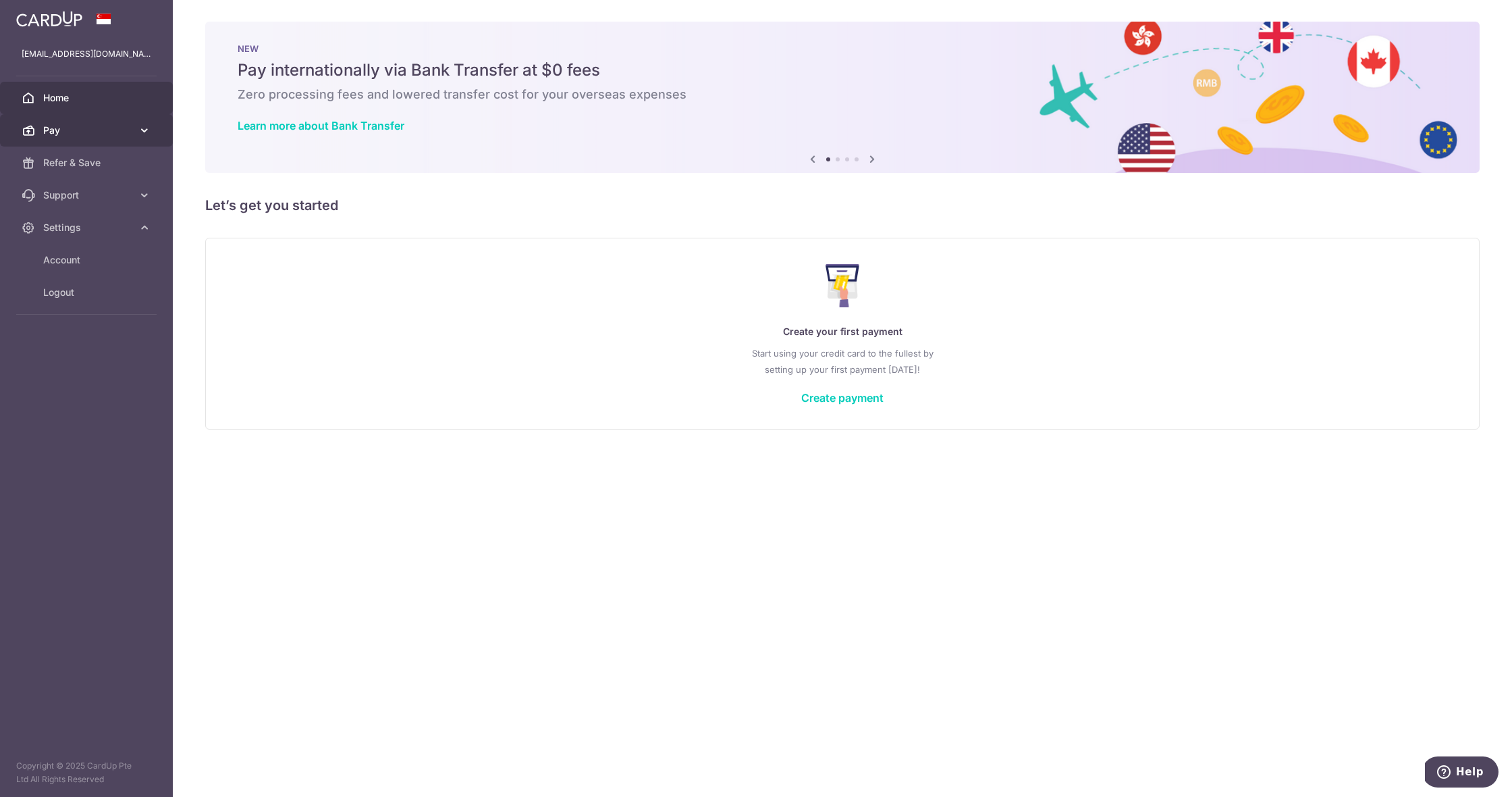
click at [123, 131] on span "Pay" at bounding box center [88, 130] width 90 height 13
click at [117, 162] on span "Payments" at bounding box center [88, 163] width 90 height 13
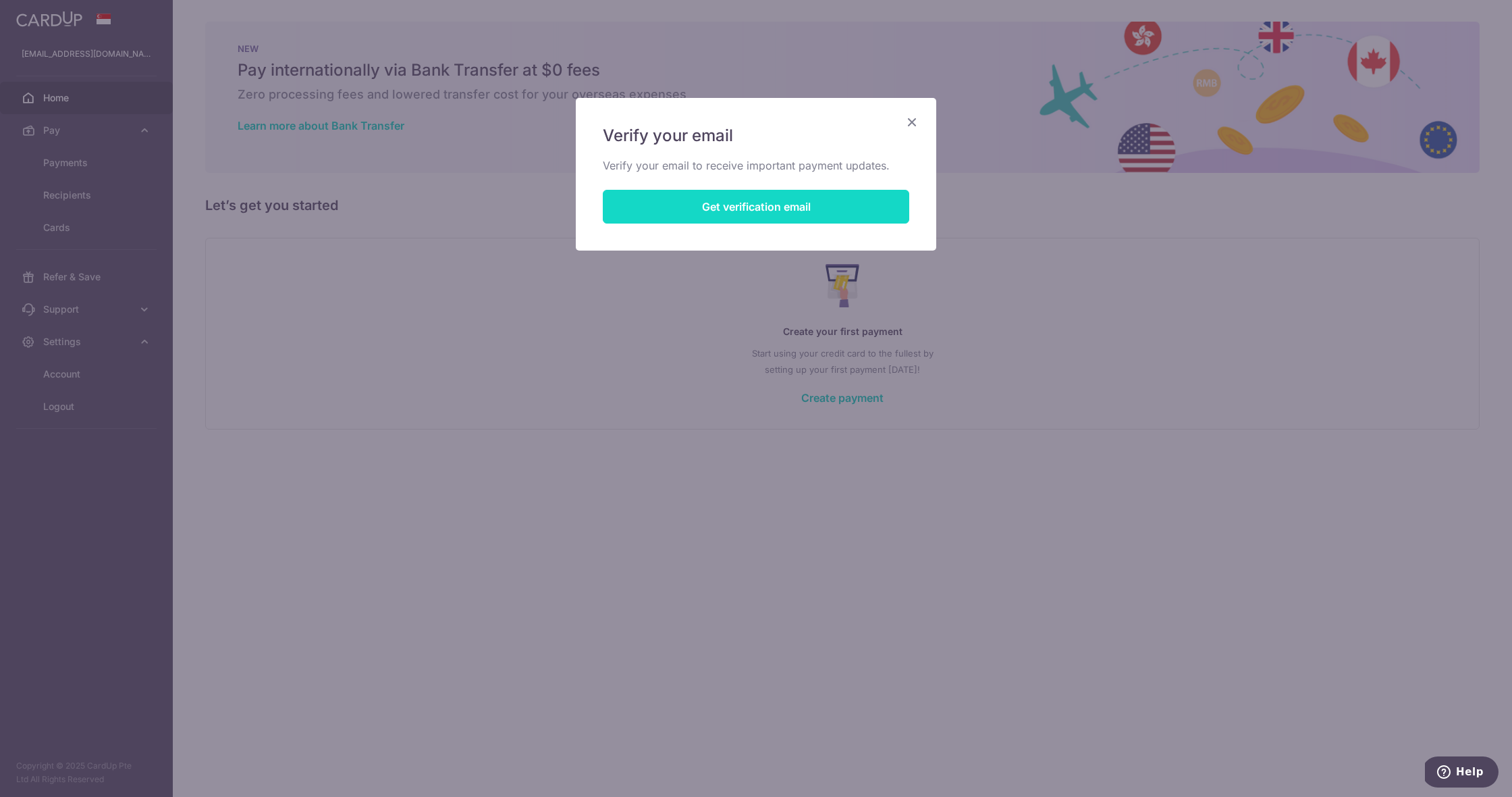
click at [765, 212] on button "Get verification email" at bounding box center [756, 206] width 306 height 34
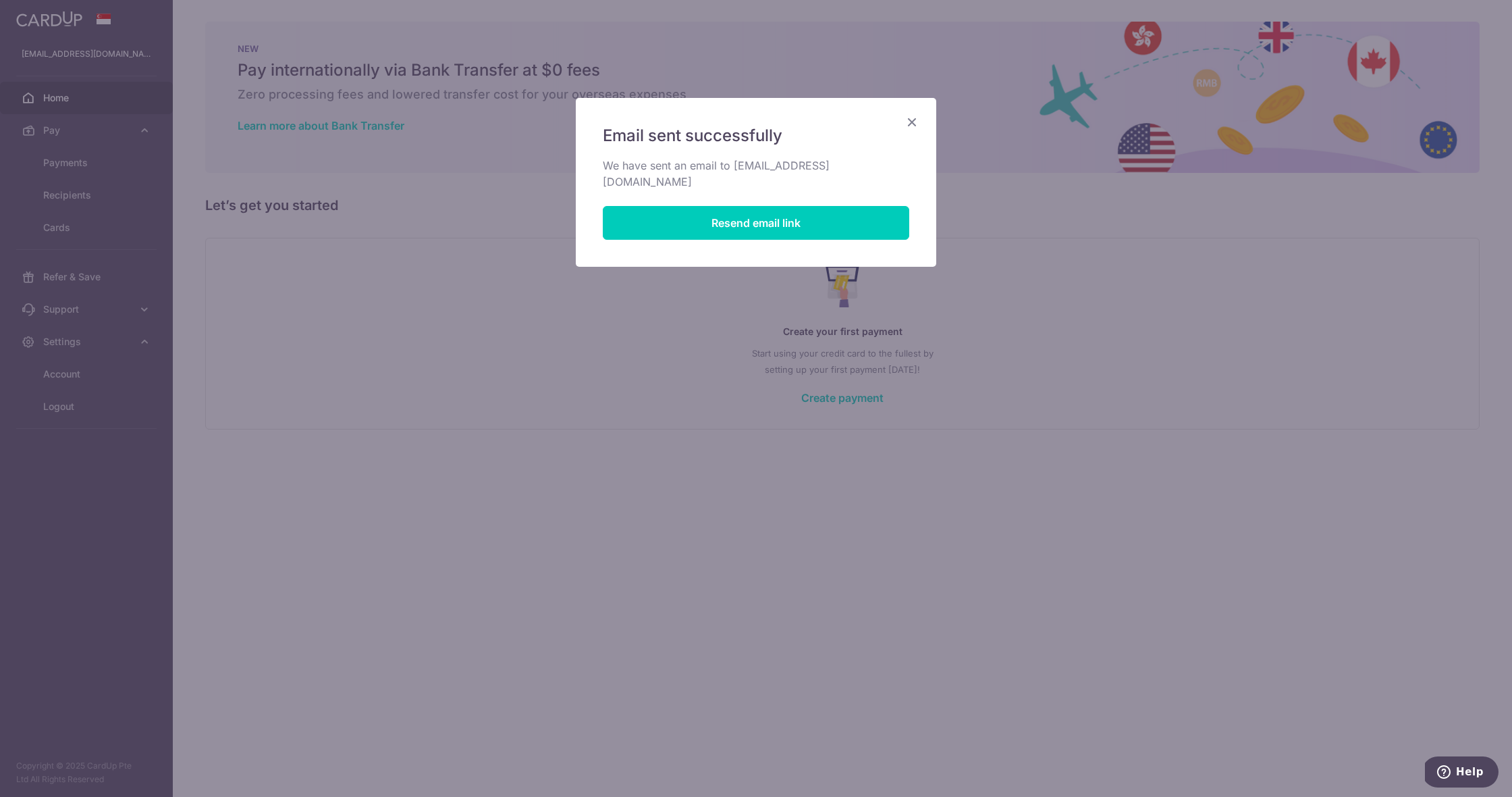
click at [912, 122] on icon "Close" at bounding box center [912, 122] width 16 height 17
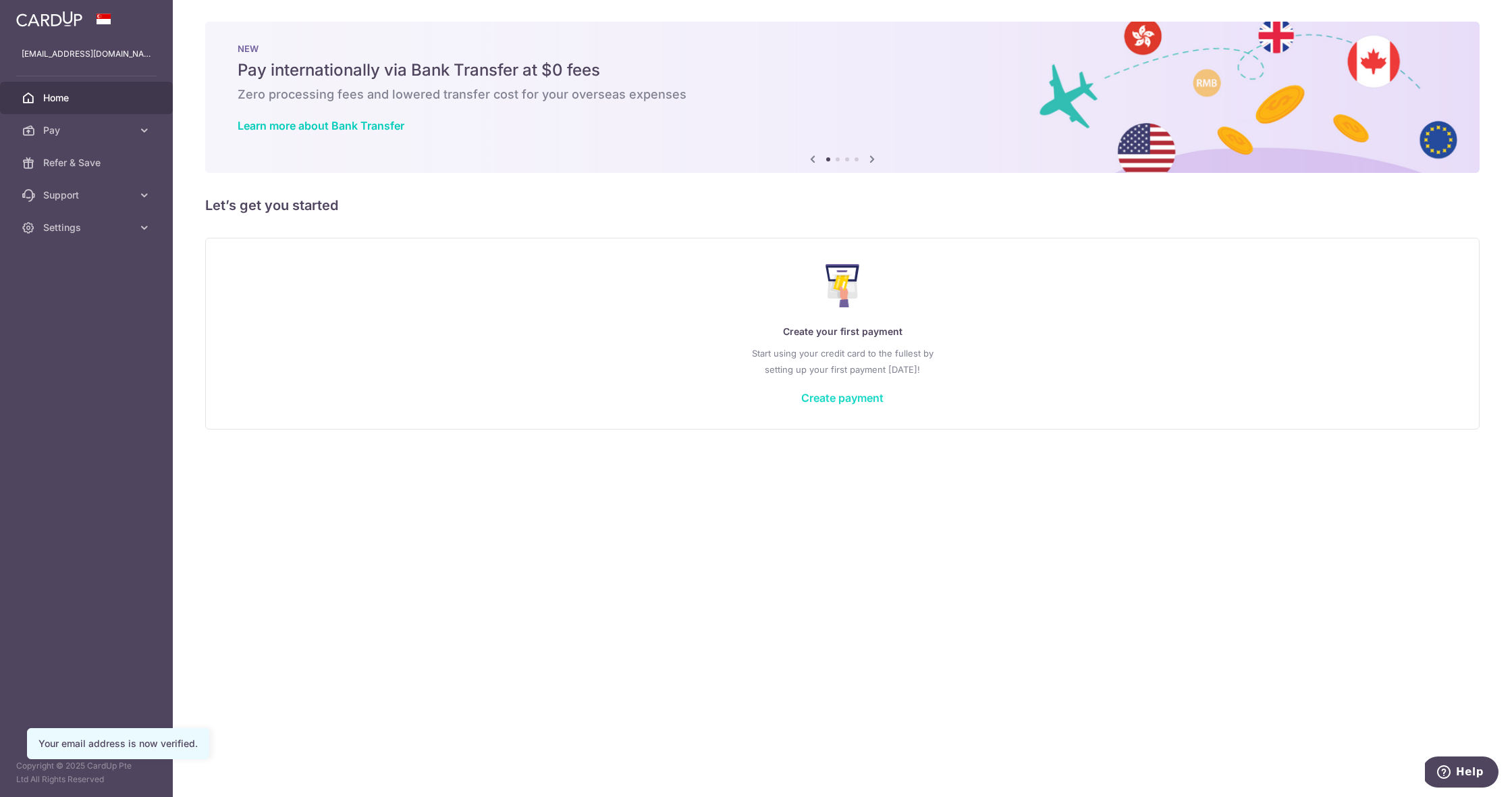
click at [861, 394] on link "Create payment" at bounding box center [843, 398] width 82 height 13
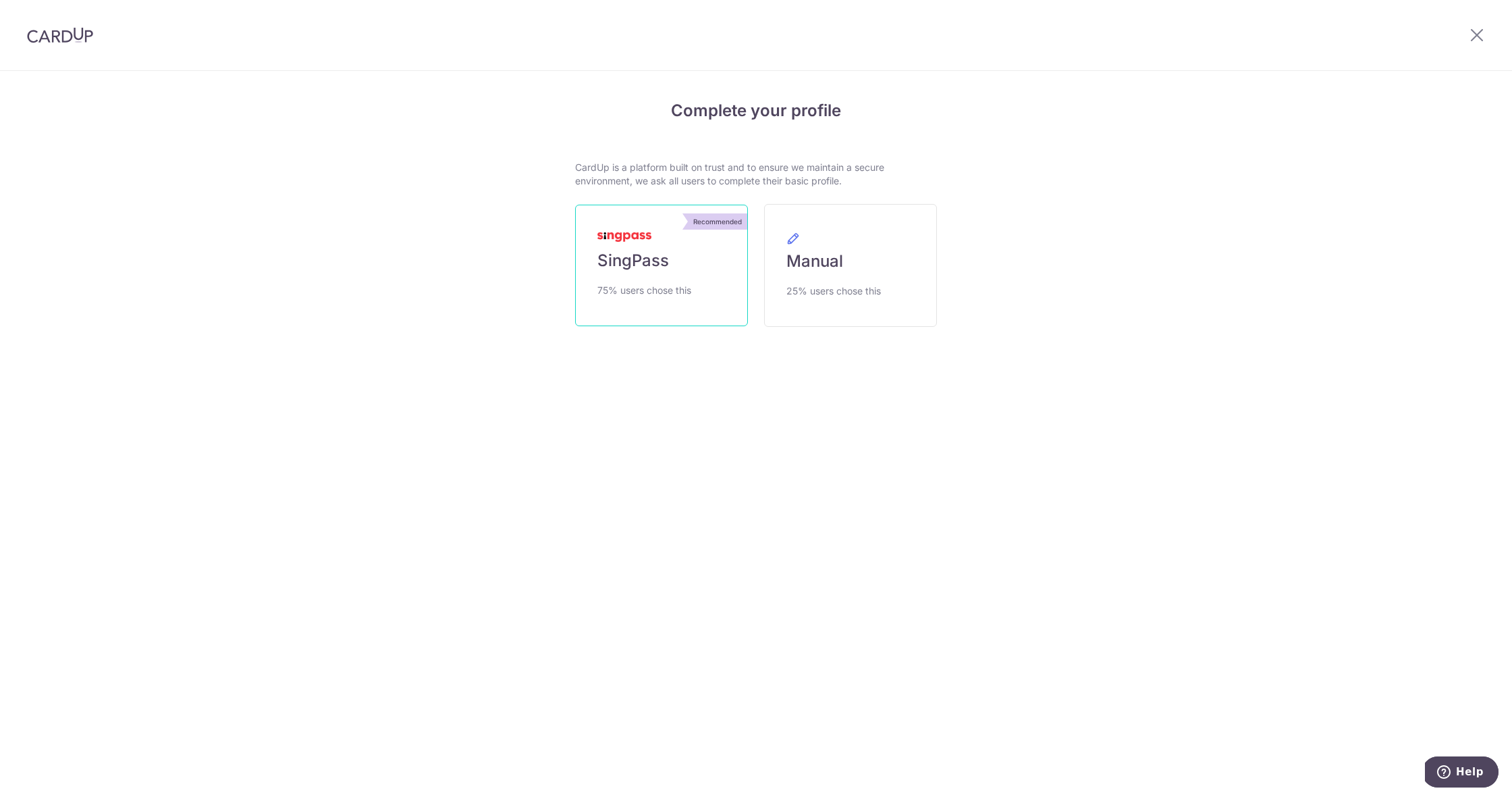
click at [666, 252] on span "SingPass" at bounding box center [633, 260] width 71 height 21
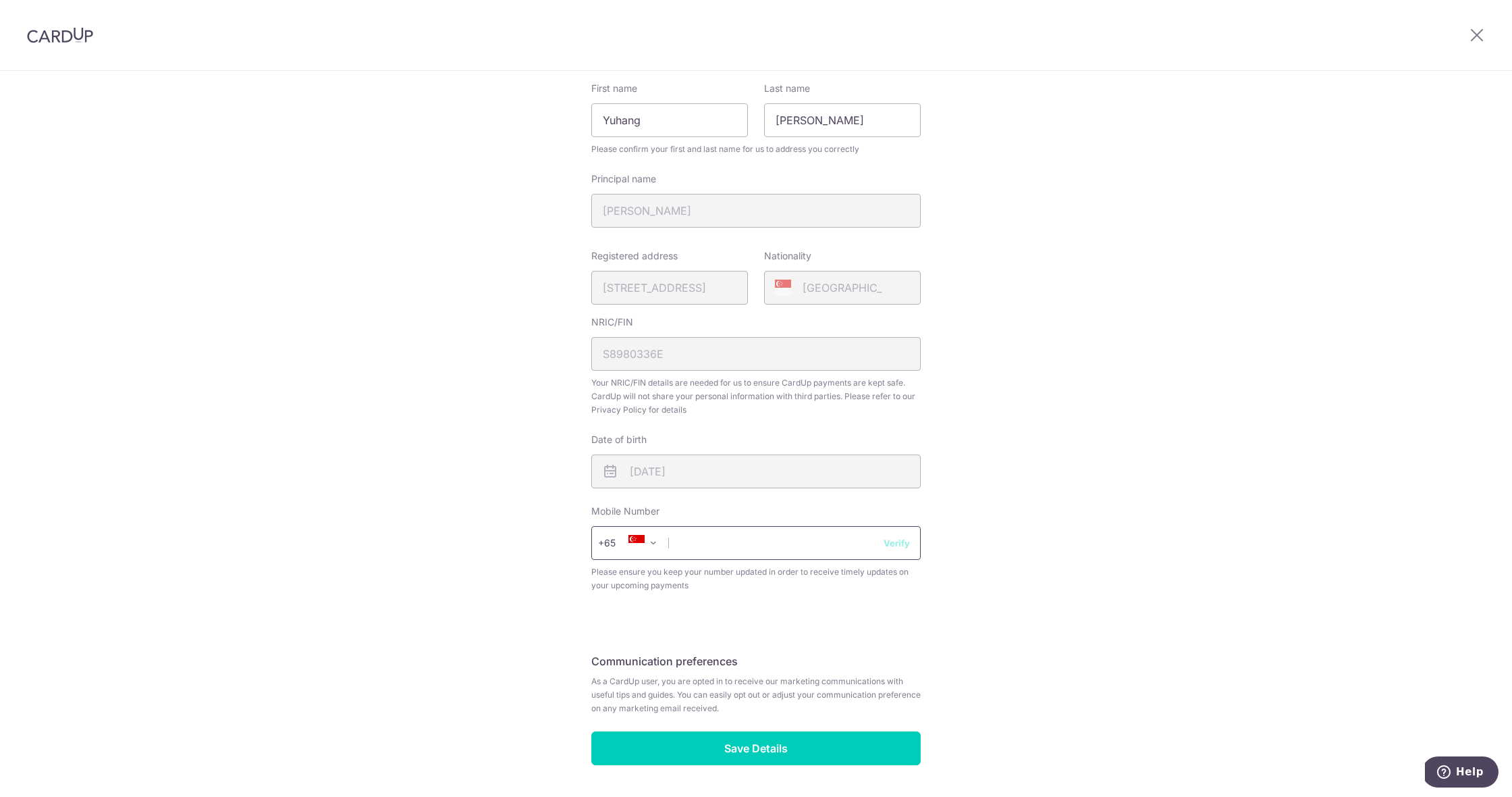
scroll to position [163, 0]
click at [782, 524] on input "text" at bounding box center [756, 541] width 329 height 34
type input "83682786"
click at [890, 534] on button "Verify" at bounding box center [897, 541] width 26 height 13
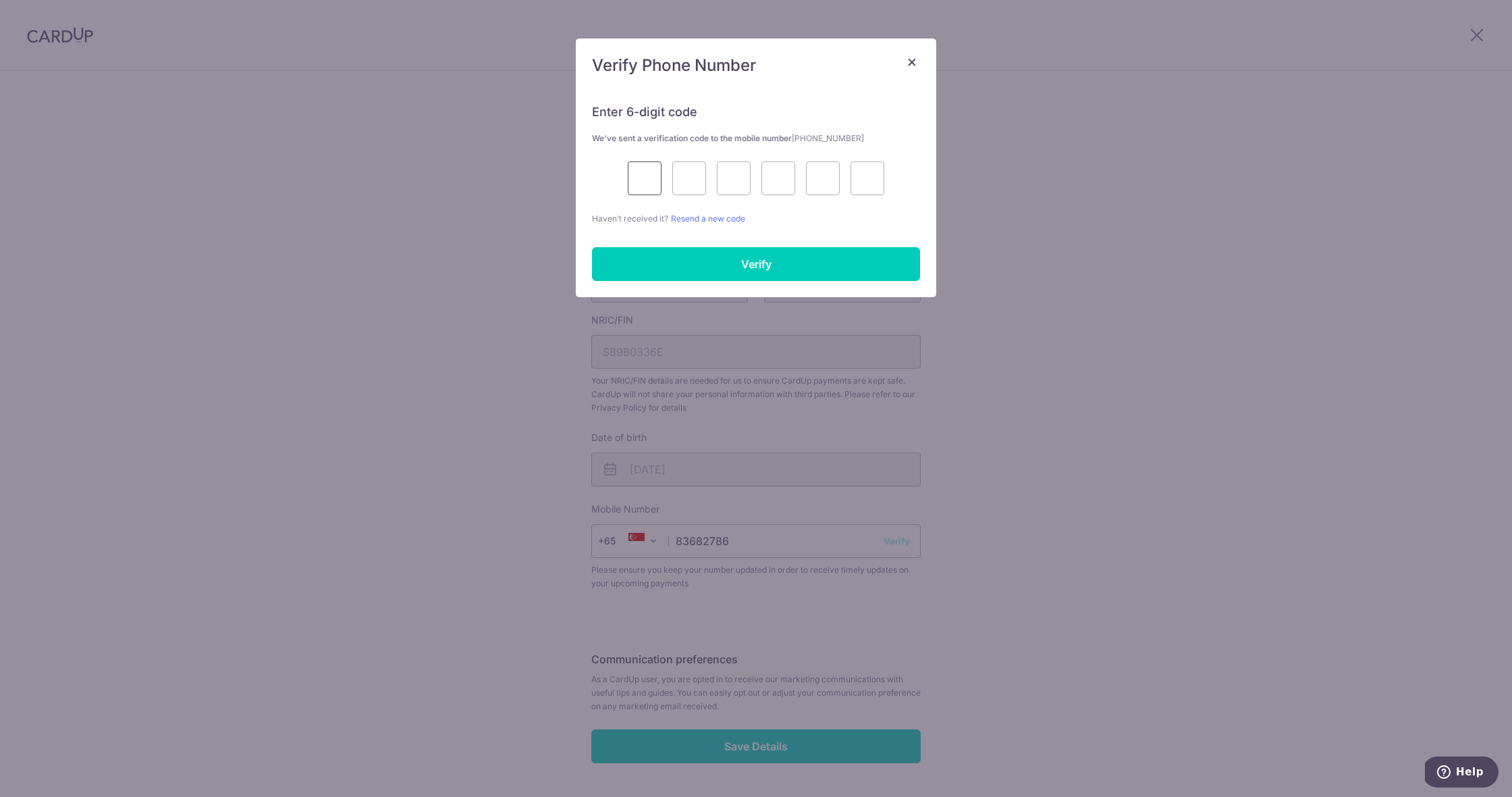
click at [635, 181] on input "text" at bounding box center [645, 177] width 34 height 34
type input "6"
type input "2"
type input "9"
type input "2"
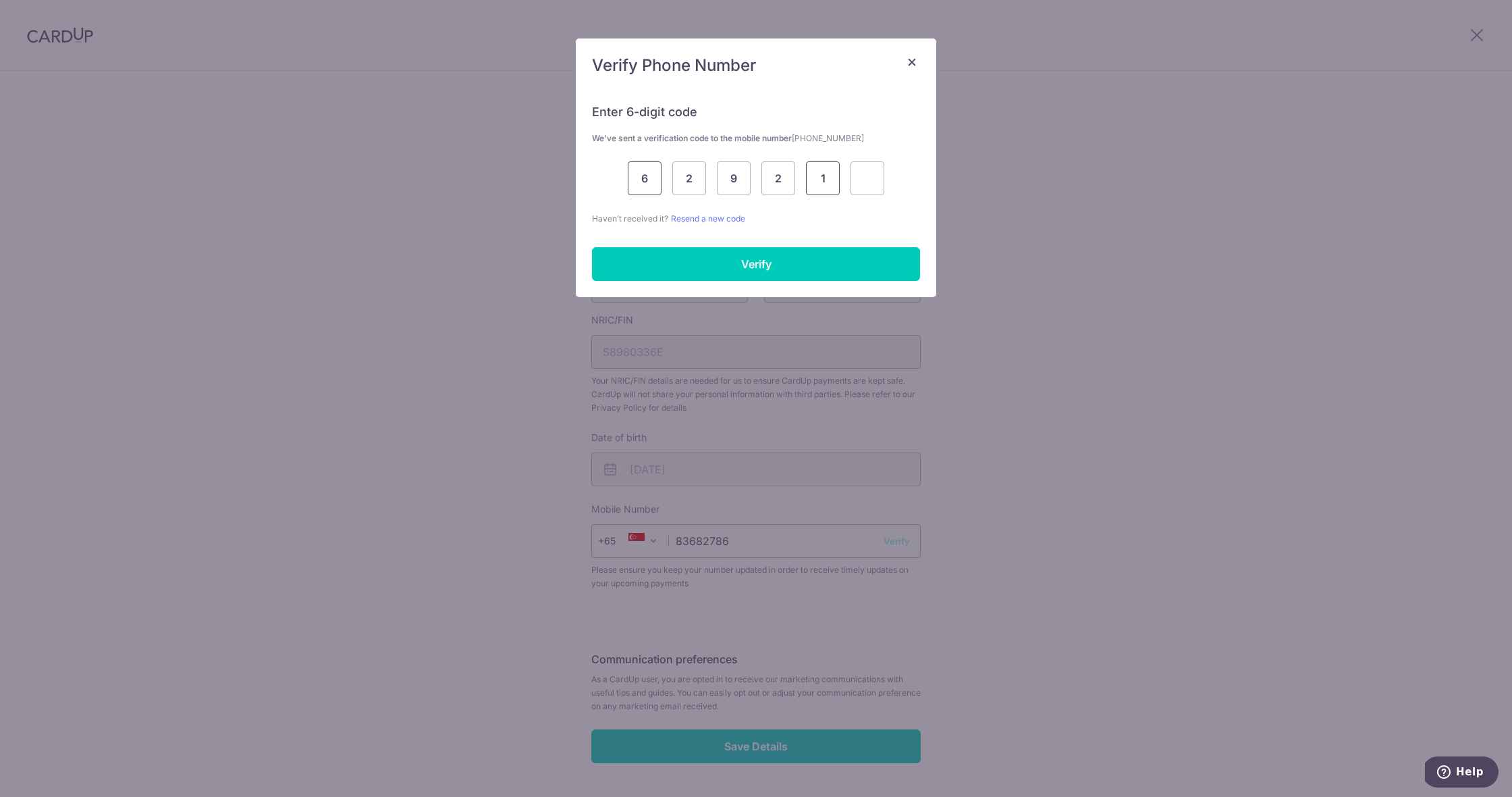
type input "1"
click at [655, 264] on input "Verify" at bounding box center [756, 264] width 329 height 34
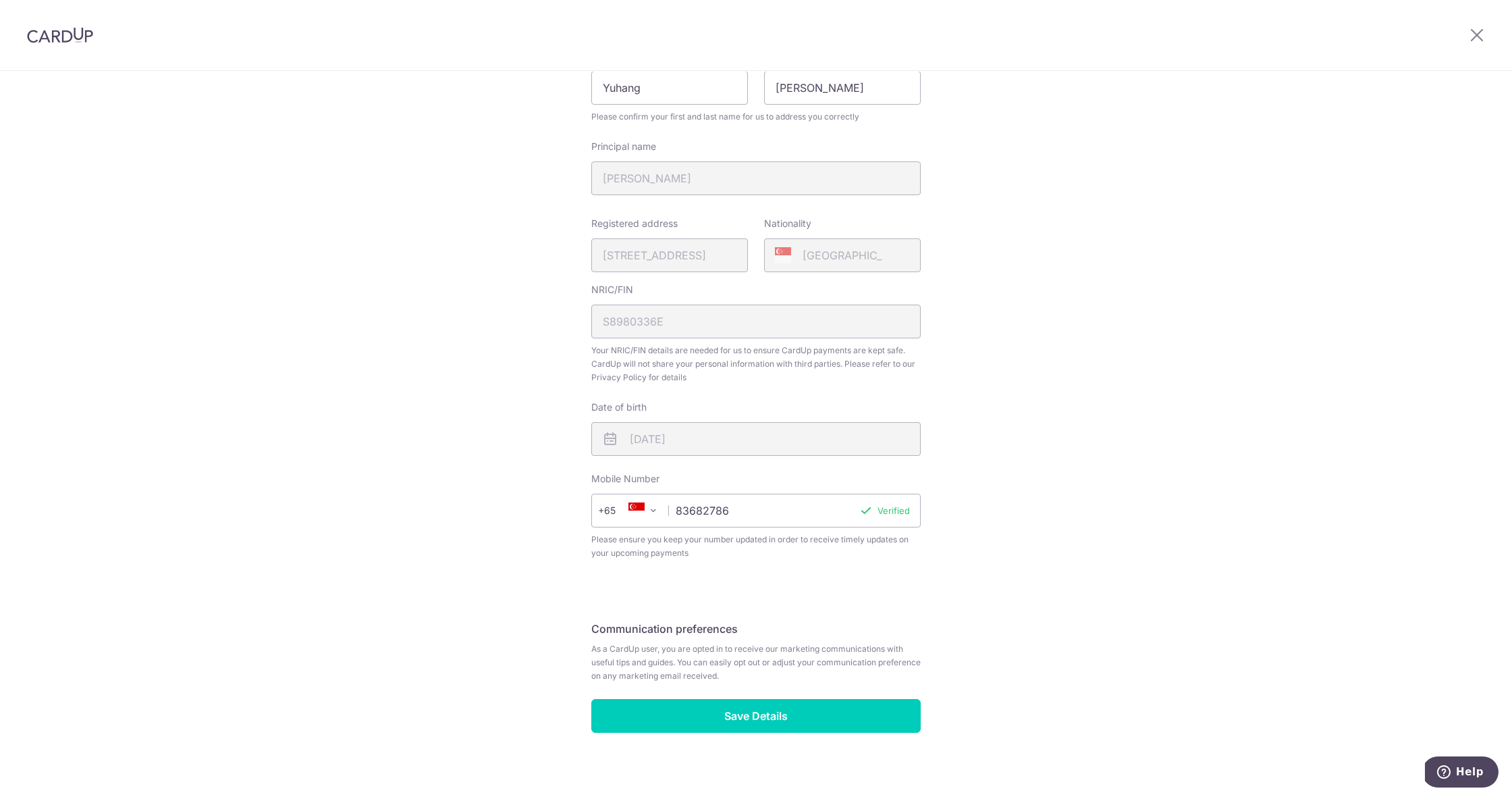
scroll to position [192, 0]
click at [745, 700] on input "Save Details" at bounding box center [756, 716] width 329 height 34
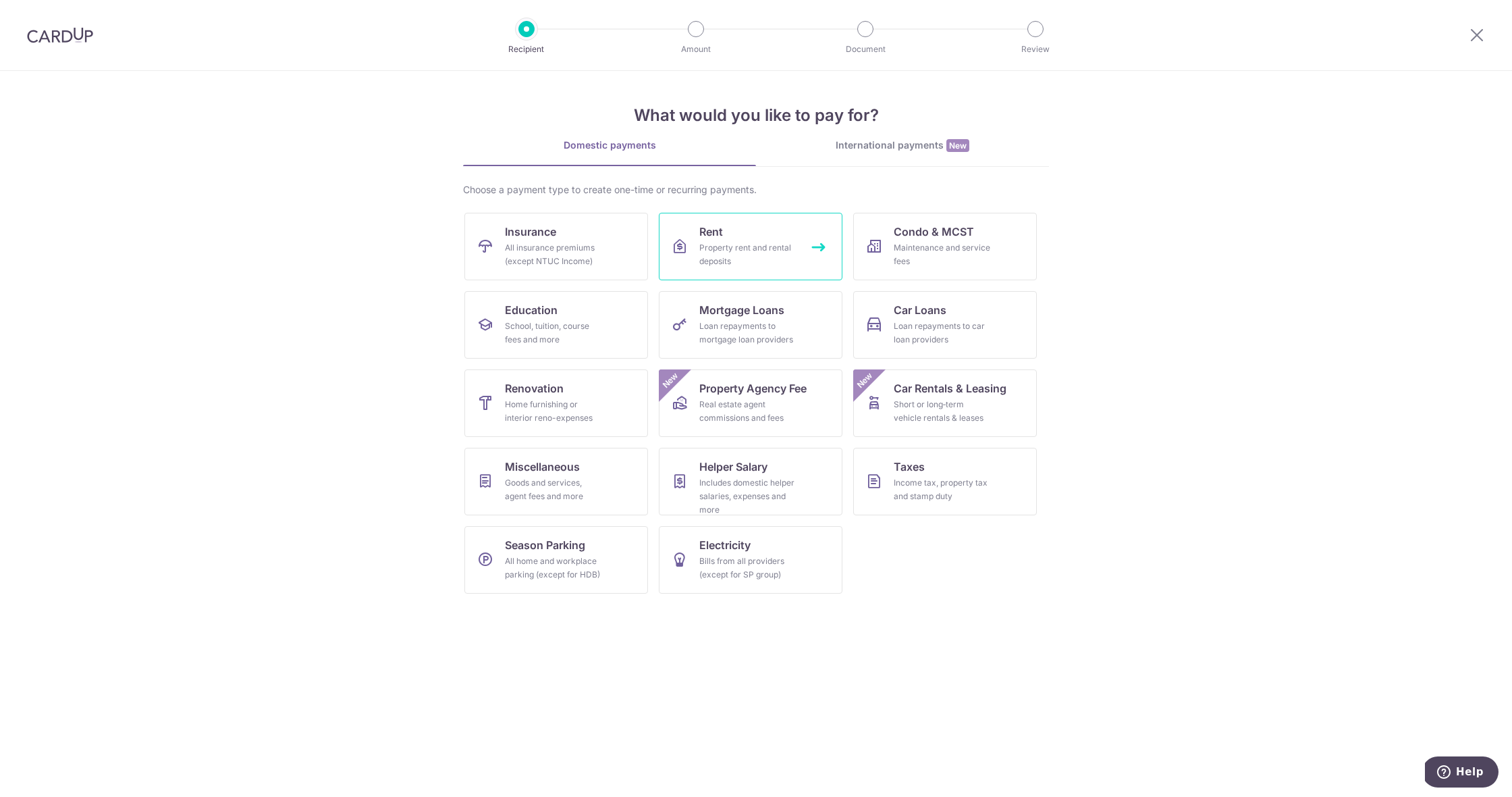
click at [746, 263] on div "Property rent and rental deposits" at bounding box center [748, 254] width 97 height 27
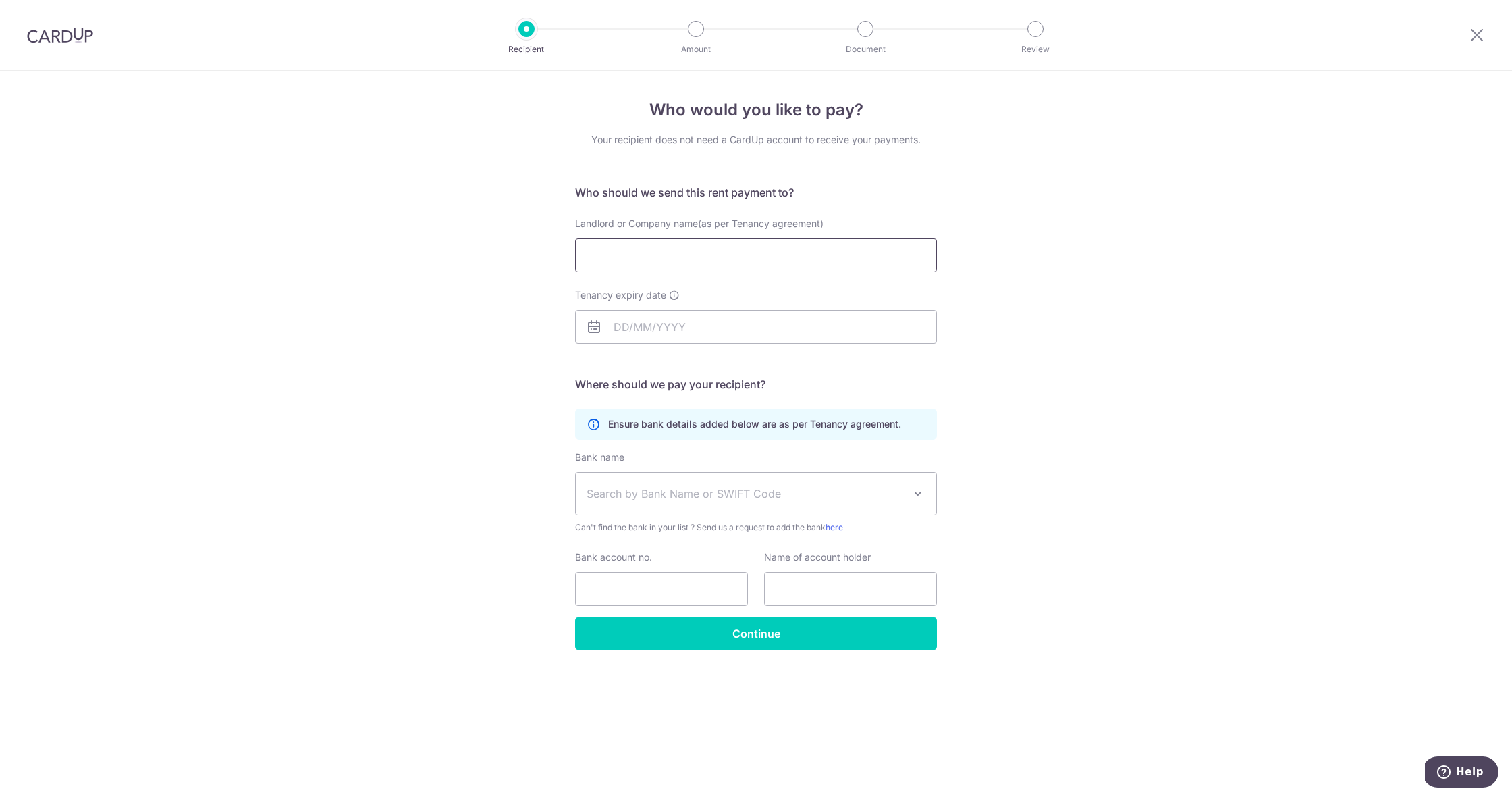
drag, startPoint x: 0, startPoint y: 0, endPoint x: 746, endPoint y: 260, distance: 790.0
click at [746, 260] on input "Landlord or Company name(as per Tenancy agreement)" at bounding box center [756, 255] width 362 height 34
type input "[PERSON_NAME]"
click at [617, 325] on input "Tenancy expiry date" at bounding box center [756, 326] width 362 height 34
click at [673, 362] on div "Aug Sep Oct Nov [DATE] 2026 2027 2028 2029 2030 2031 2032 2033 2034 2035" at bounding box center [683, 364] width 99 height 12
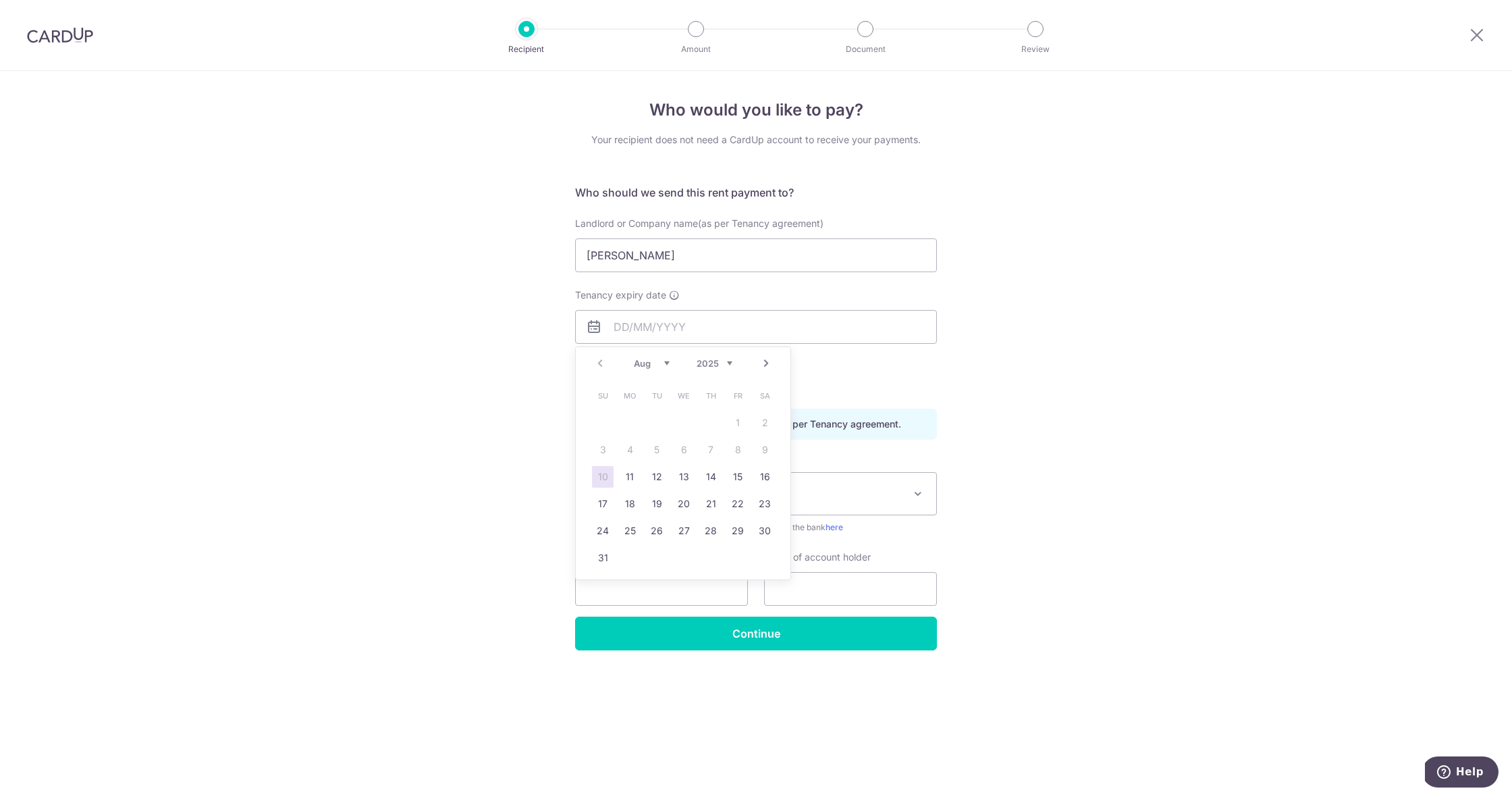
click at [671, 362] on div "Aug Sep Oct Nov [DATE] 2026 2027 2028 2029 2030 2031 2032 2033 2034 2035" at bounding box center [683, 364] width 99 height 12
click at [715, 526] on link "30" at bounding box center [710, 531] width 21 height 21
type input "[DATE]"
click at [740, 490] on span "Search by Bank Name or SWIFT Code" at bounding box center [745, 494] width 317 height 16
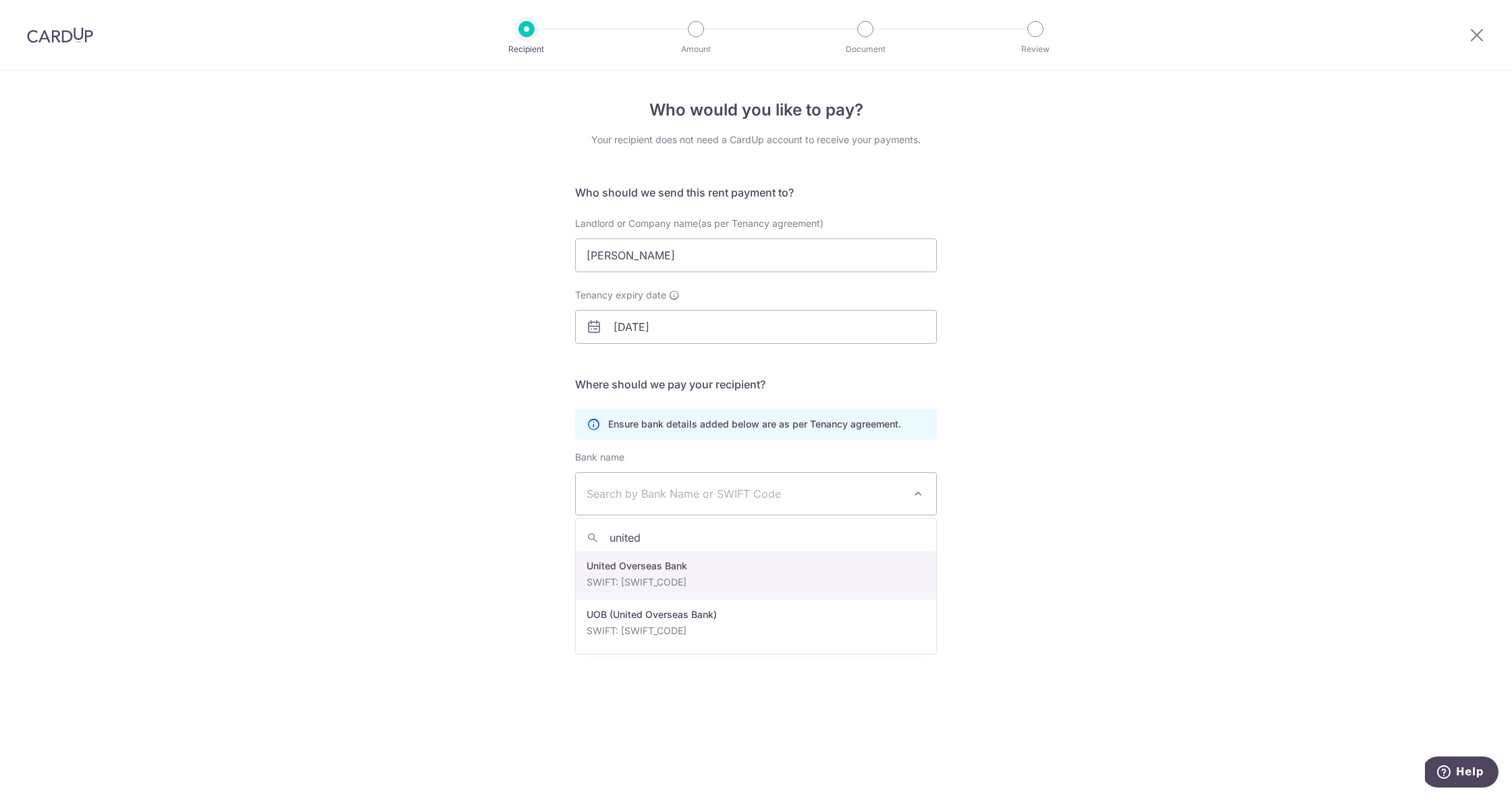
type input "united"
select select "23668"
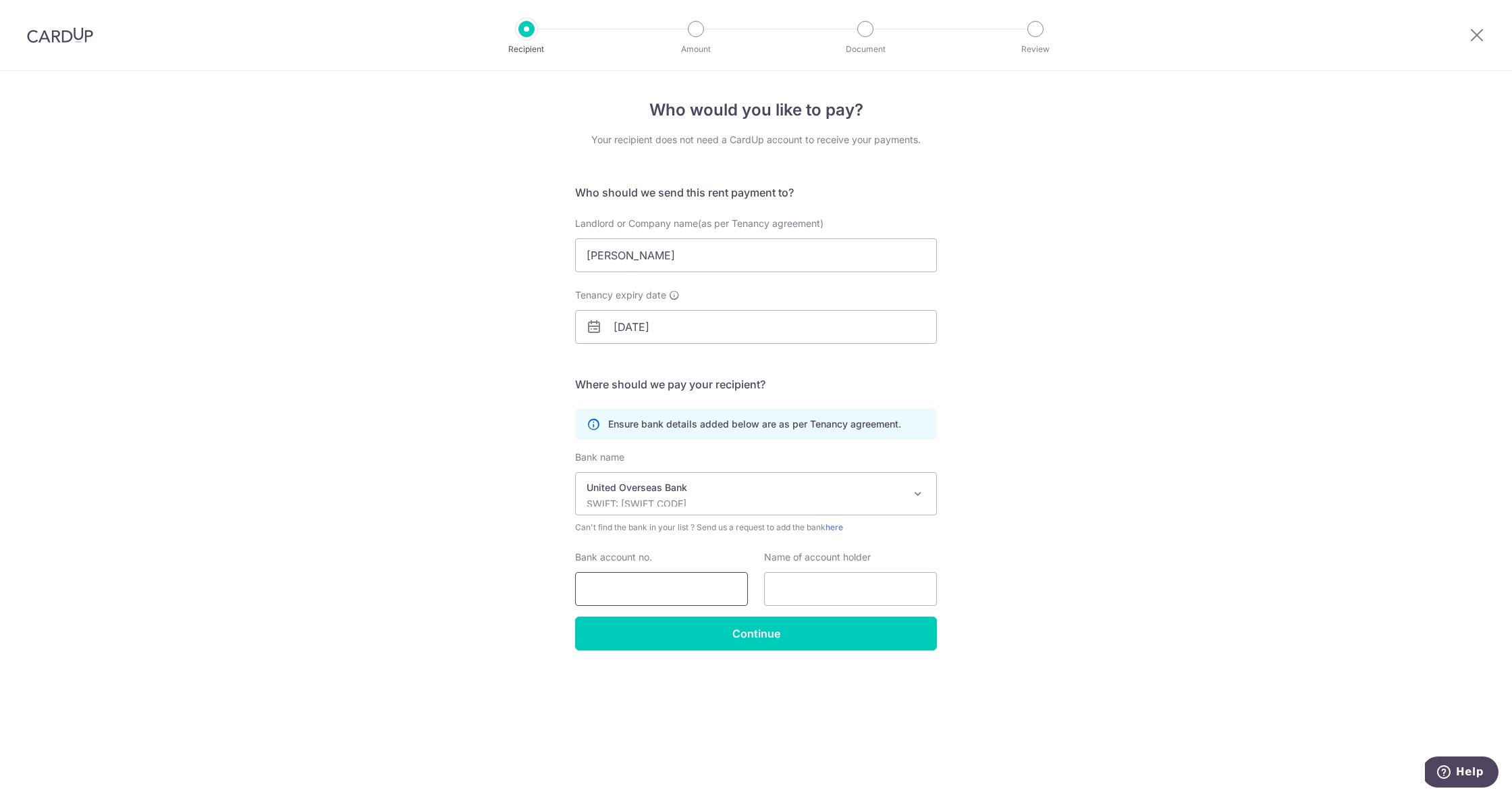
click at [697, 585] on input "Bank account no." at bounding box center [661, 588] width 172 height 34
type input "3803324814"
click at [819, 583] on input "text" at bounding box center [851, 588] width 172 height 34
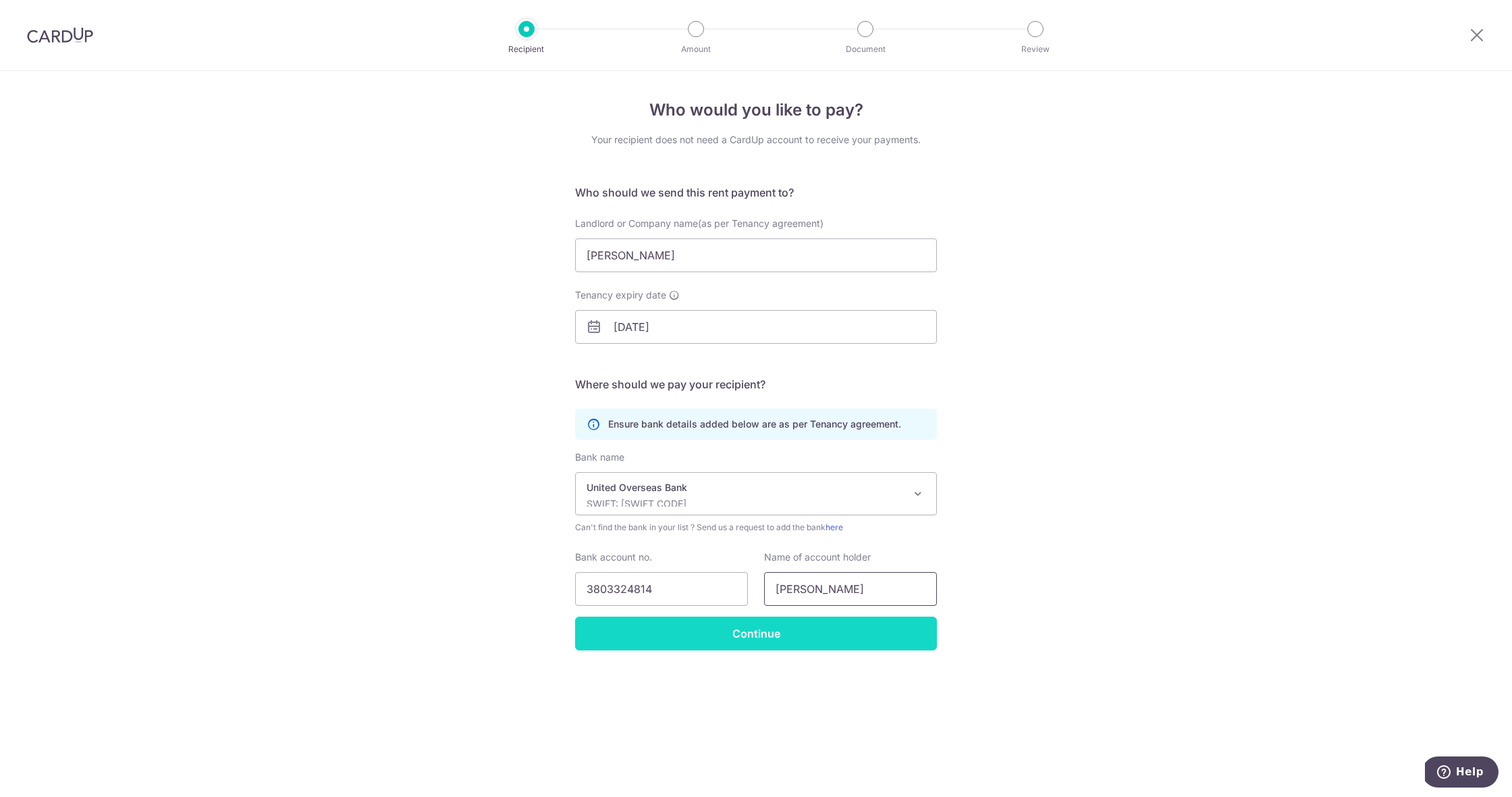
type input "[PERSON_NAME]"
click at [829, 640] on input "Continue" at bounding box center [756, 633] width 362 height 34
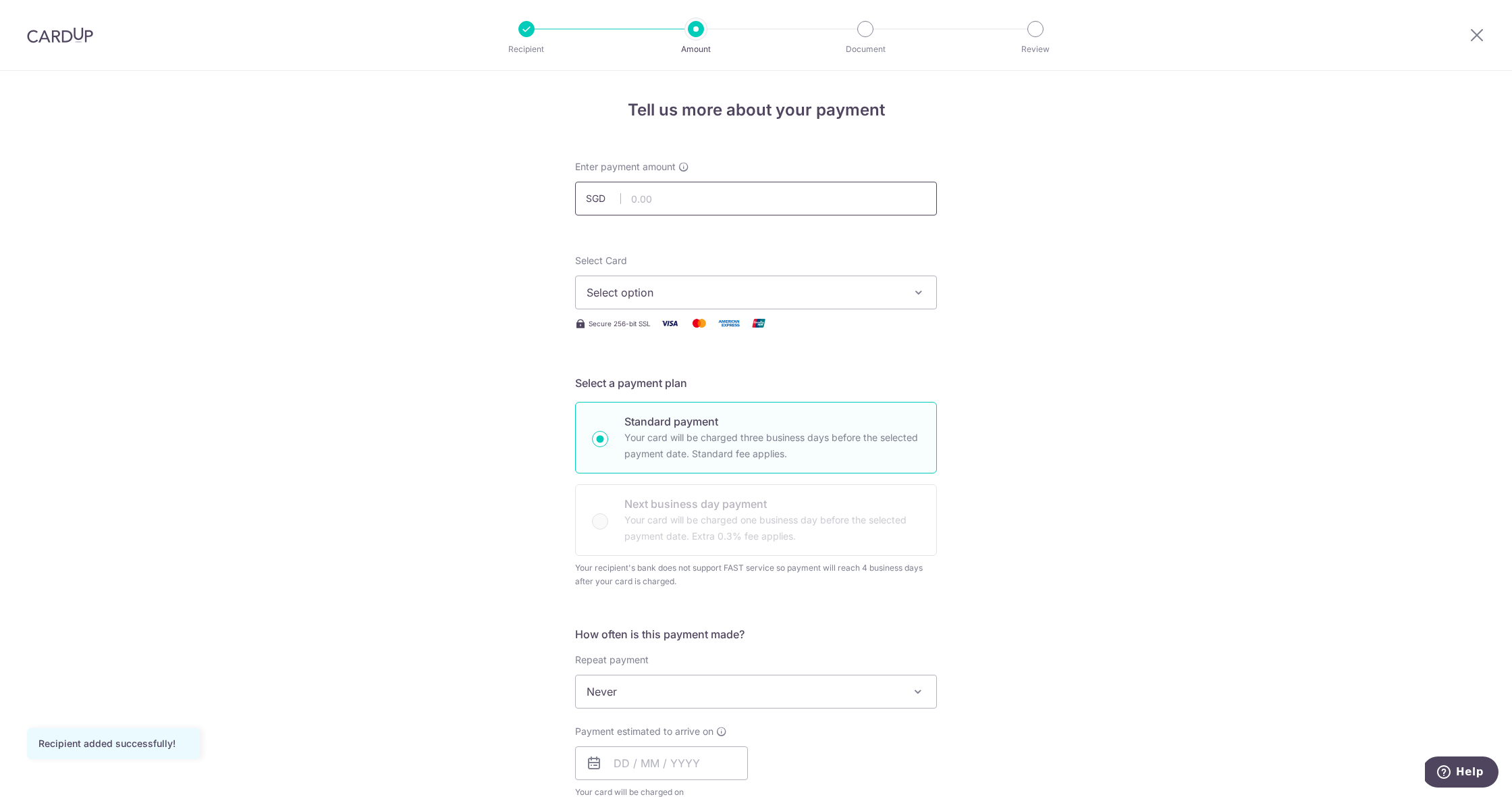
click at [734, 193] on input "text" at bounding box center [756, 198] width 362 height 34
type input "800.00"
click at [525, 289] on div "Tell us more about your payment Enter payment amount SGD 800.00 800.00 Recipien…" at bounding box center [756, 698] width 1512 height 1255
click at [664, 293] on span "Select option" at bounding box center [743, 293] width 315 height 16
click at [665, 334] on span "Add credit card" at bounding box center [768, 330] width 315 height 13
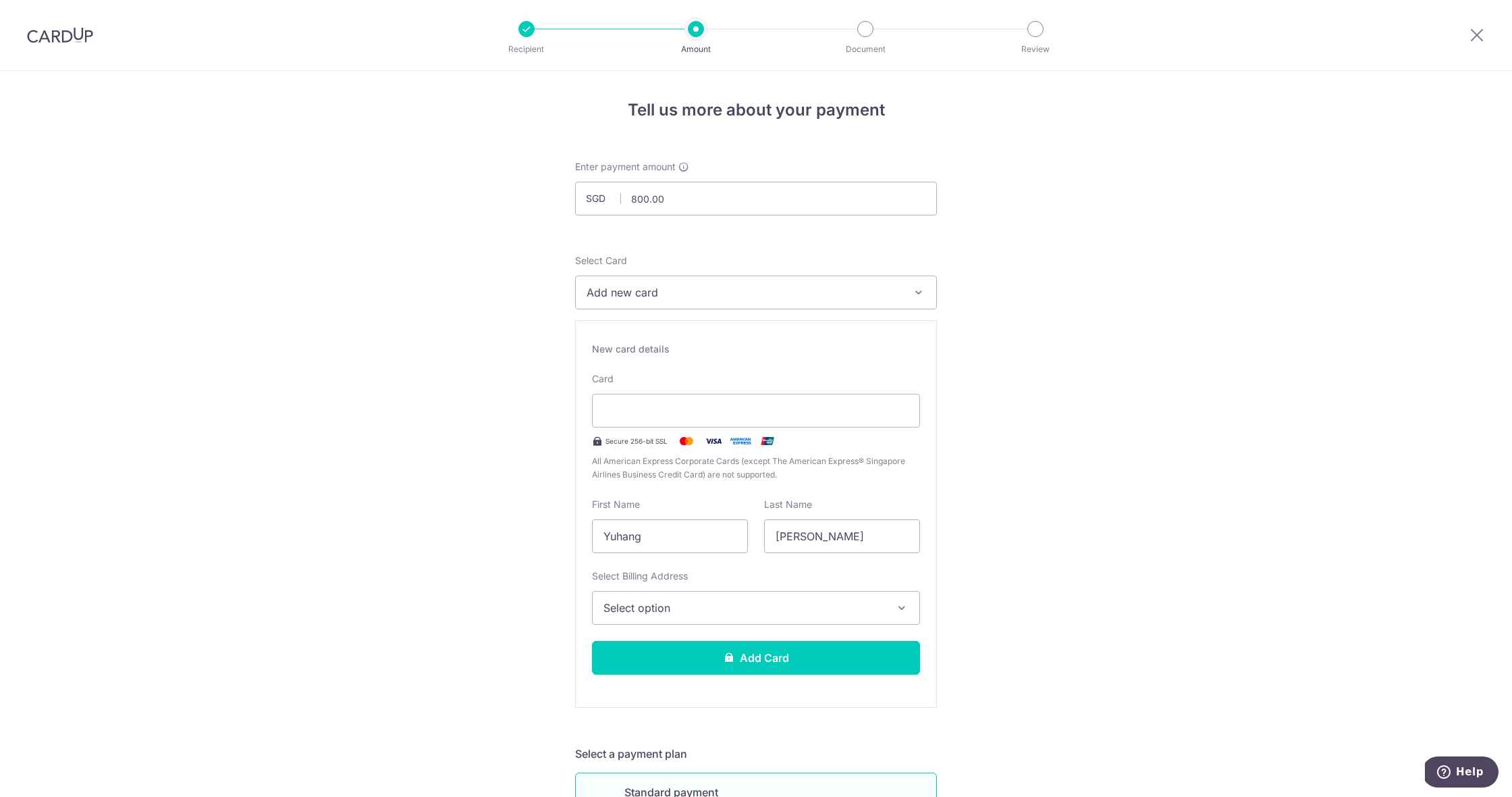
click at [811, 610] on span "Select option" at bounding box center [744, 608] width 281 height 16
click at [742, 642] on span "Add Billing Address" at bounding box center [769, 646] width 281 height 13
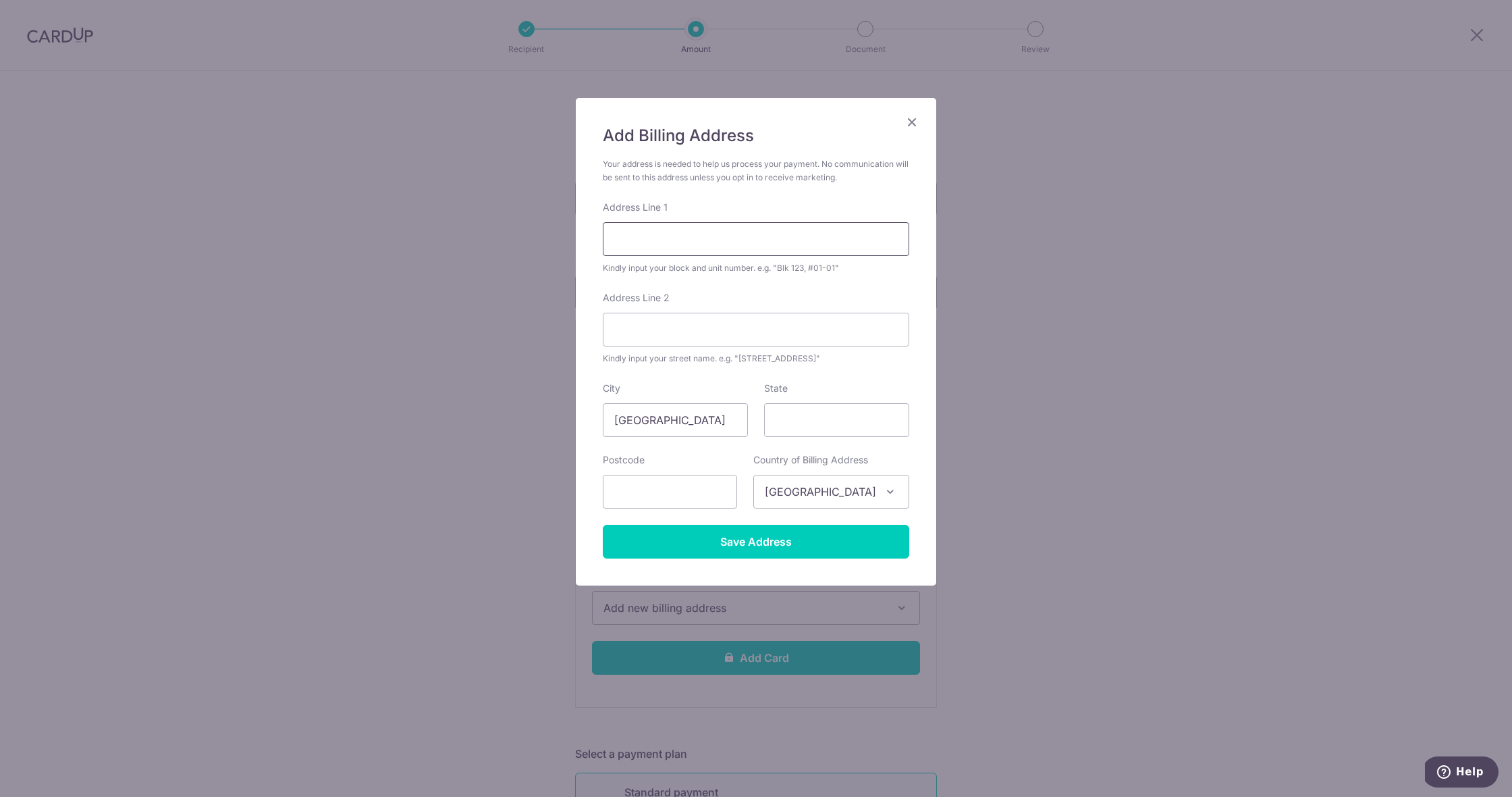
click at [751, 240] on input "Address Line 1" at bounding box center [756, 238] width 306 height 34
type input "3"
type input "blk 3, #13-06"
type input "Yishun Close"
click at [719, 499] on input "text" at bounding box center [670, 491] width 135 height 34
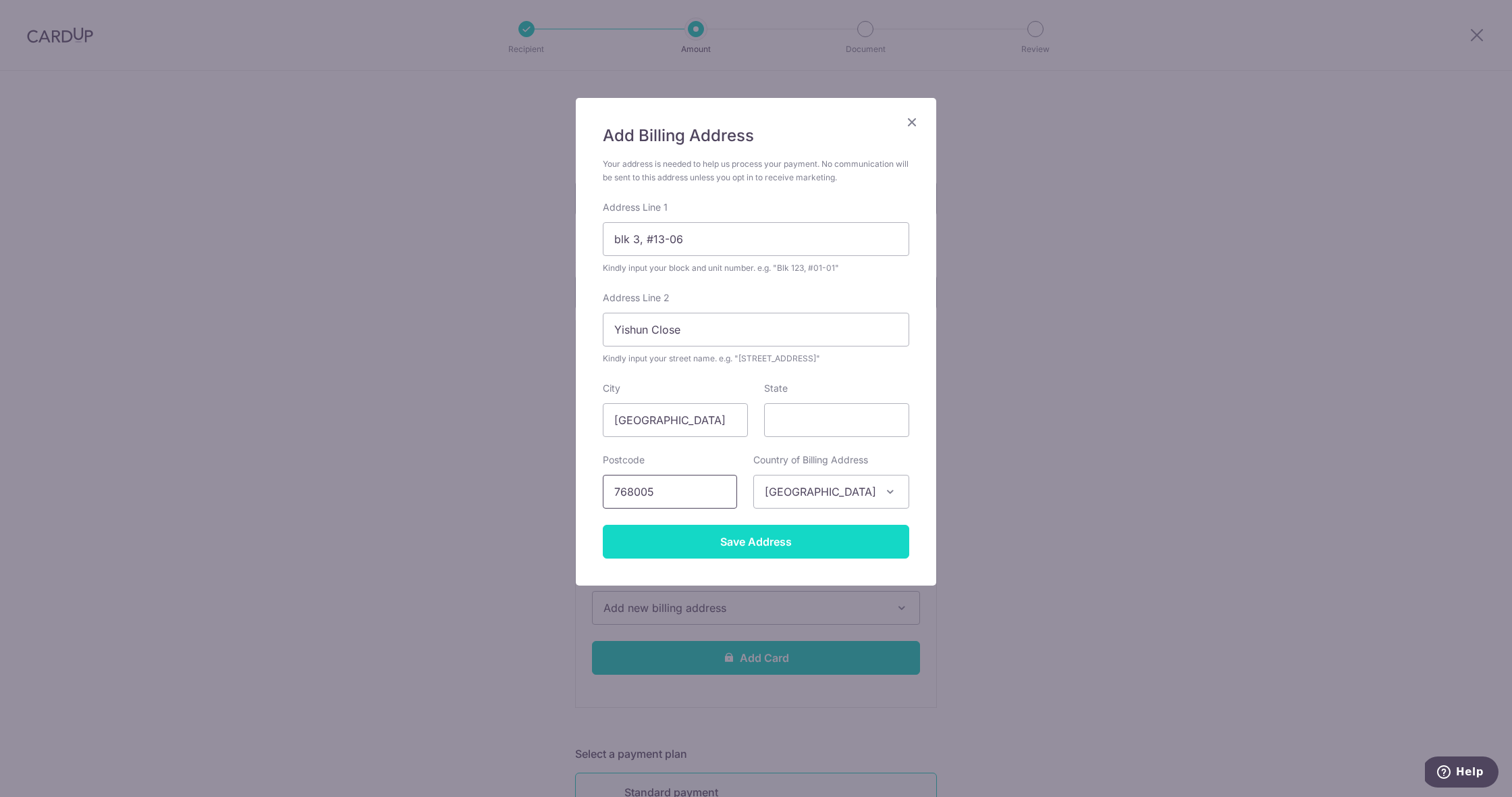
type input "768005"
click at [722, 542] on input "Save Address" at bounding box center [756, 541] width 306 height 34
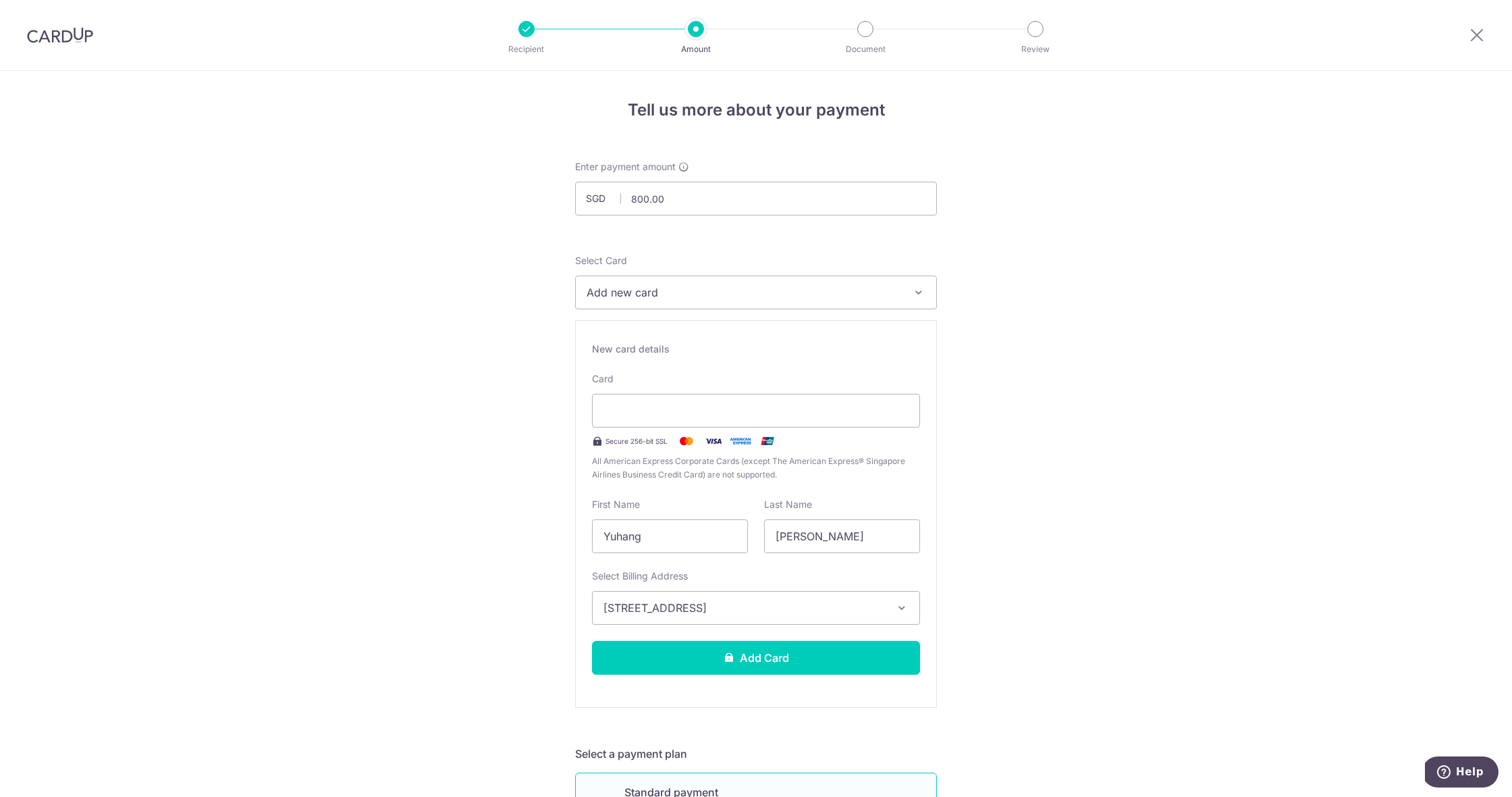
click at [810, 488] on div "New card details Card Secure 256-bit SSL All American Express Corporate Cards (…" at bounding box center [756, 514] width 362 height 388
